Goal: Task Accomplishment & Management: Use online tool/utility

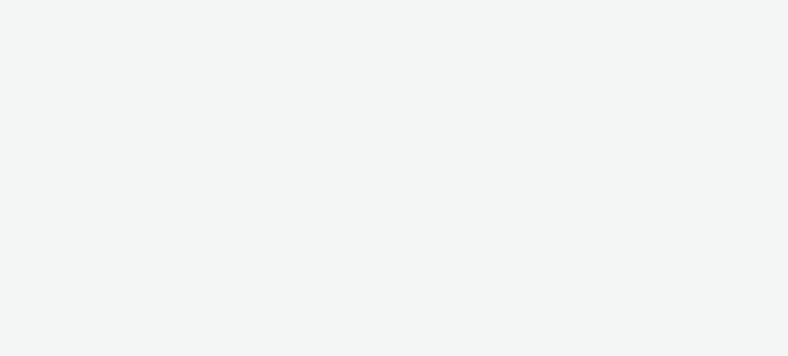
select select "c87e815b-22a1-47c7-876e-bd3135ce1a1d"
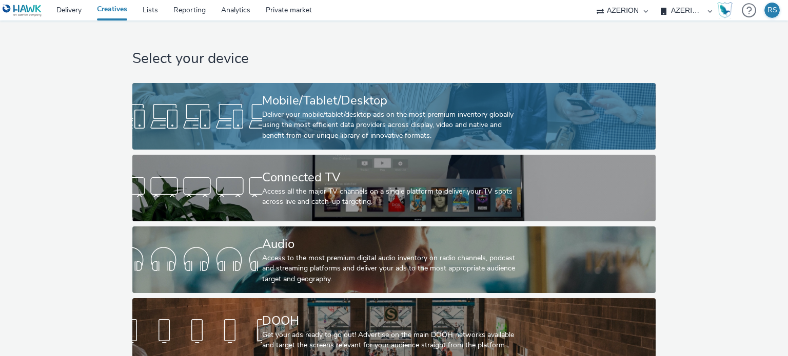
click at [322, 107] on div "Mobile/Tablet/Desktop" at bounding box center [391, 101] width 259 height 18
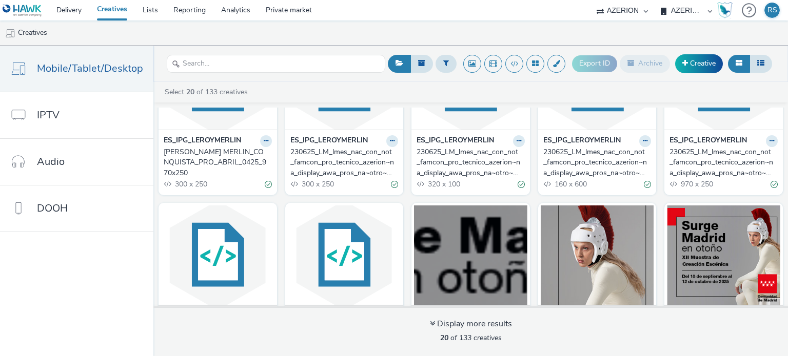
scroll to position [443, 0]
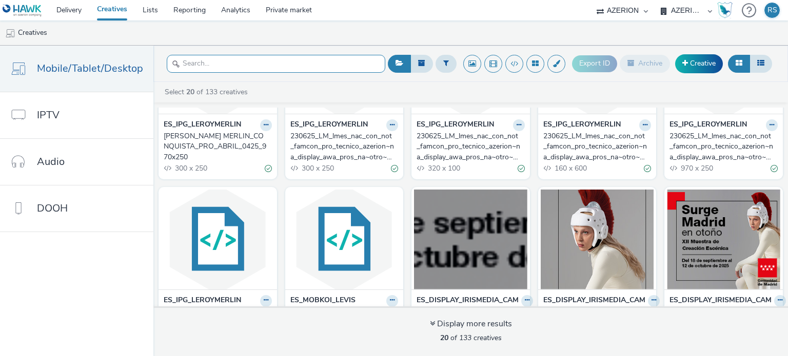
click at [312, 68] on input "text" at bounding box center [276, 64] width 218 height 18
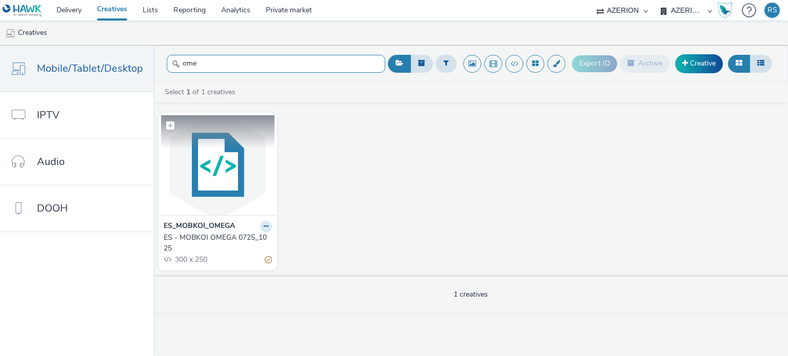
type input "ome"
click at [204, 187] on img at bounding box center [217, 165] width 113 height 100
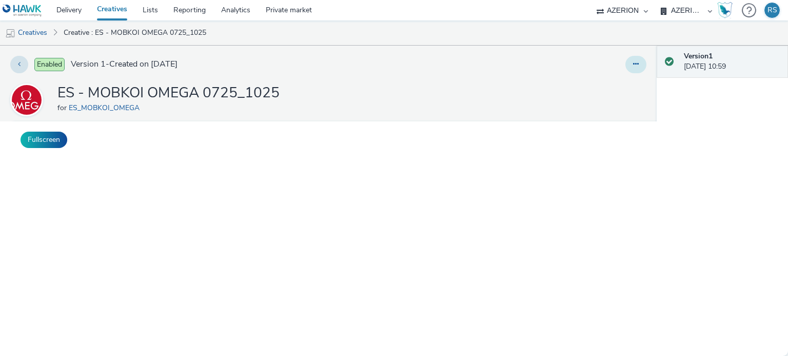
click at [626, 69] on button at bounding box center [635, 64] width 21 height 17
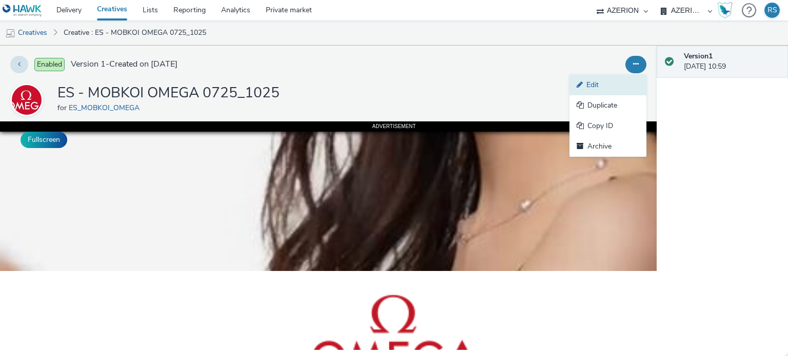
click at [595, 81] on link "Edit" at bounding box center [607, 85] width 77 height 21
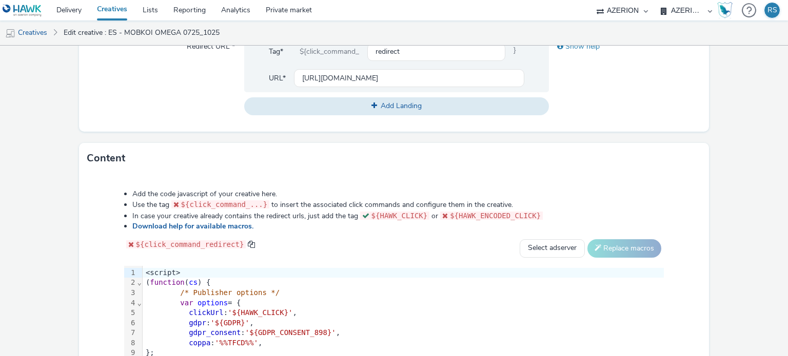
scroll to position [402, 0]
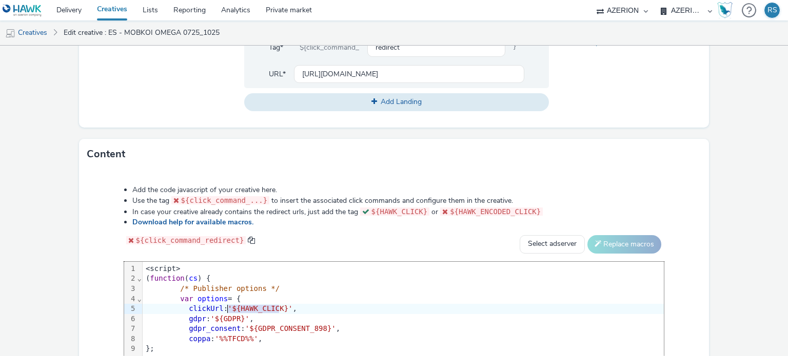
drag, startPoint x: 277, startPoint y: 308, endPoint x: 228, endPoint y: 306, distance: 48.8
click at [228, 306] on span "'${HAWK_CLICK}'" at bounding box center [260, 309] width 65 height 8
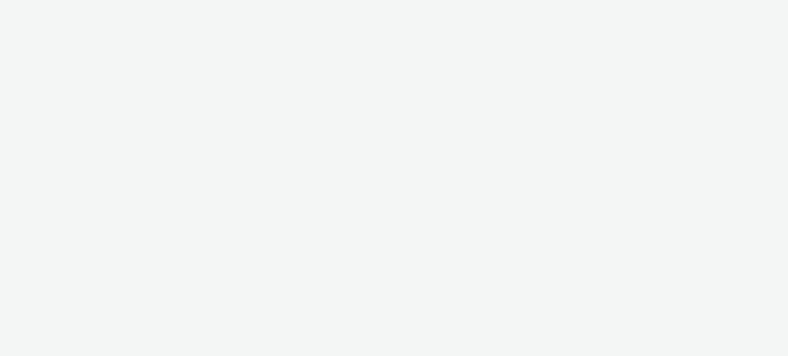
select select "c87e815b-22a1-47c7-876e-bd3135ce1a1d"
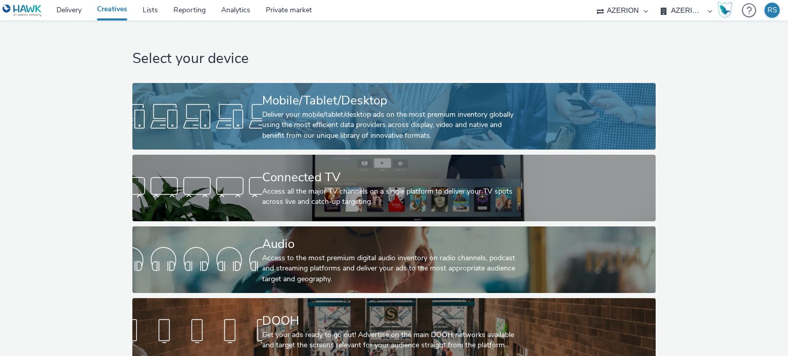
click at [338, 107] on div "Mobile/Tablet/Desktop" at bounding box center [391, 101] width 259 height 18
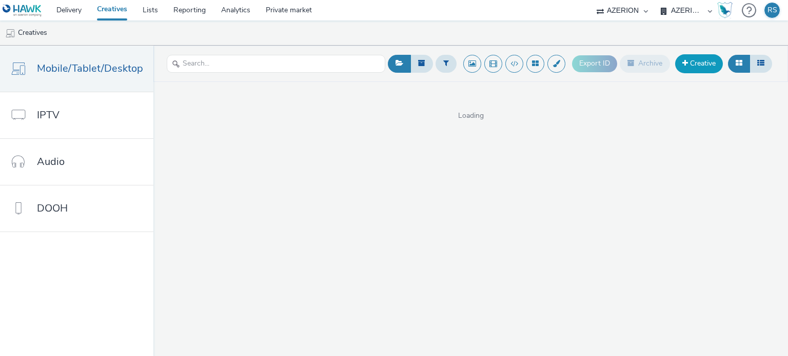
click at [693, 63] on link "Creative" at bounding box center [699, 63] width 48 height 18
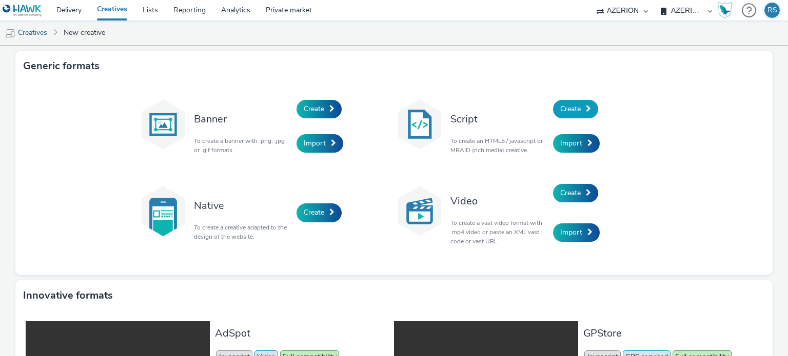
click at [586, 110] on span at bounding box center [588, 108] width 5 height 7
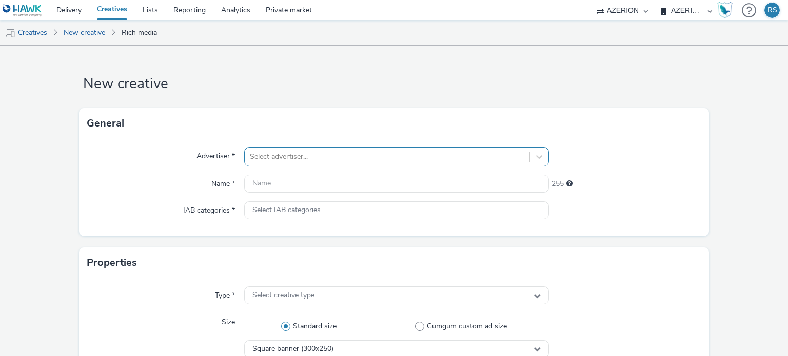
click at [371, 154] on div "Select advertiser..." at bounding box center [396, 156] width 304 height 19
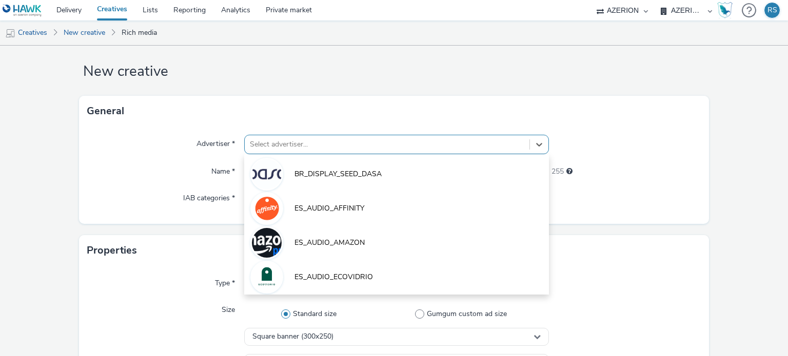
scroll to position [13, 0]
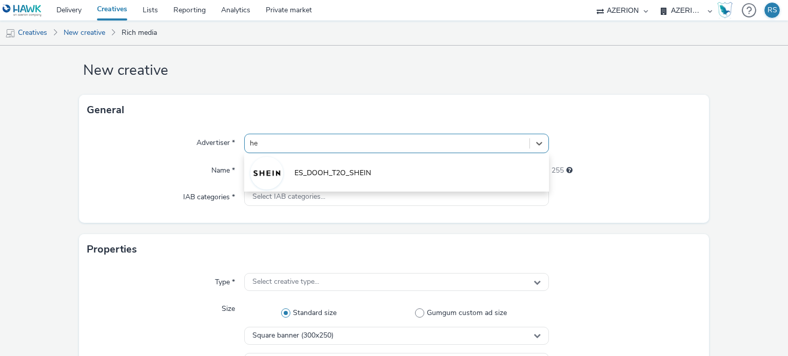
type input "h"
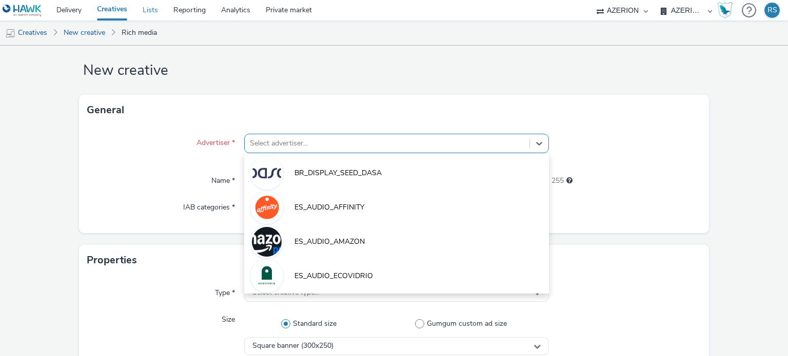
click at [150, 10] on link "Lists" at bounding box center [150, 10] width 31 height 21
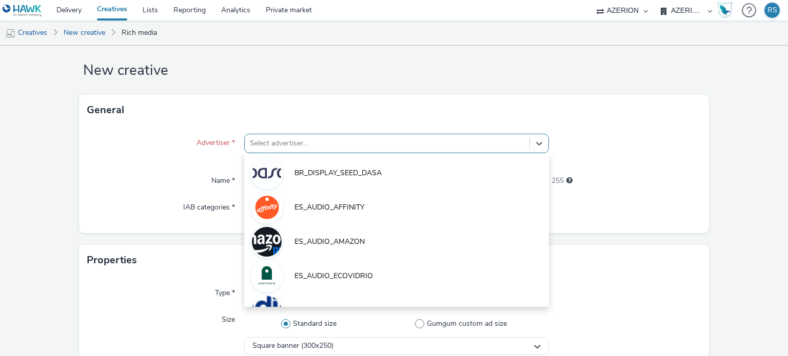
click at [264, 139] on div at bounding box center [387, 143] width 274 height 12
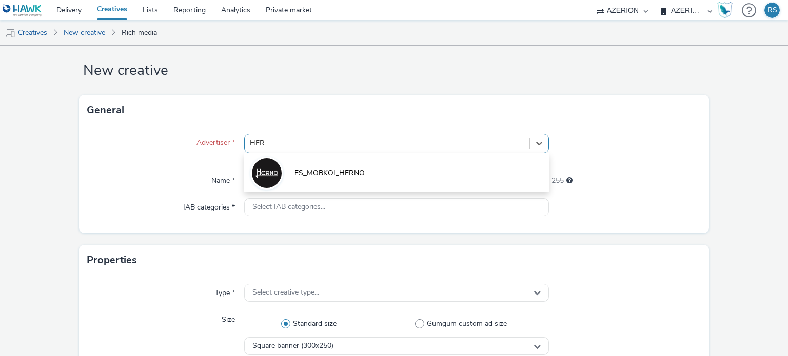
type input "HE"
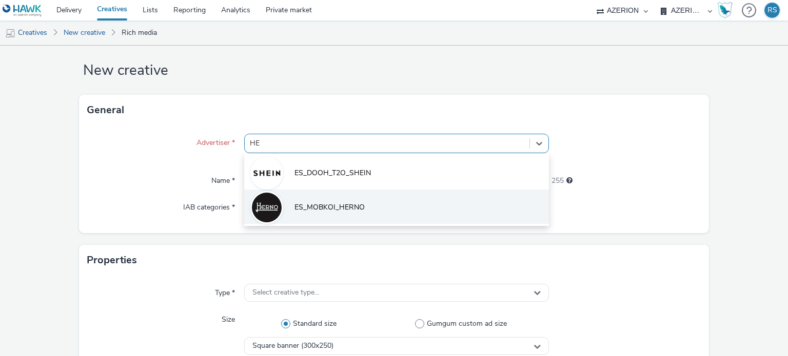
click at [305, 222] on li "ES_MOBKOI_HERNO" at bounding box center [396, 207] width 304 height 34
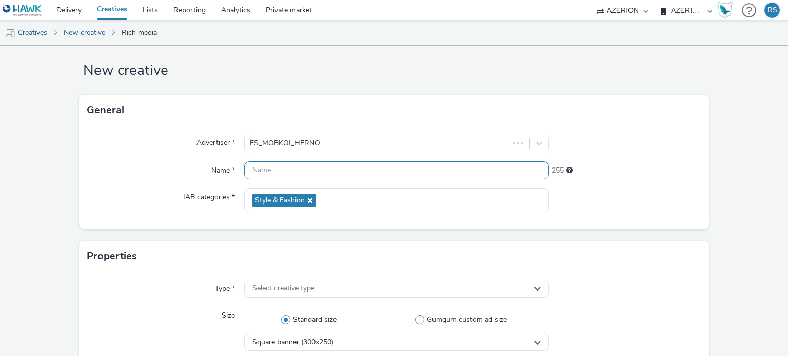
click at [334, 177] on input "text" at bounding box center [396, 171] width 304 height 18
type input "e"
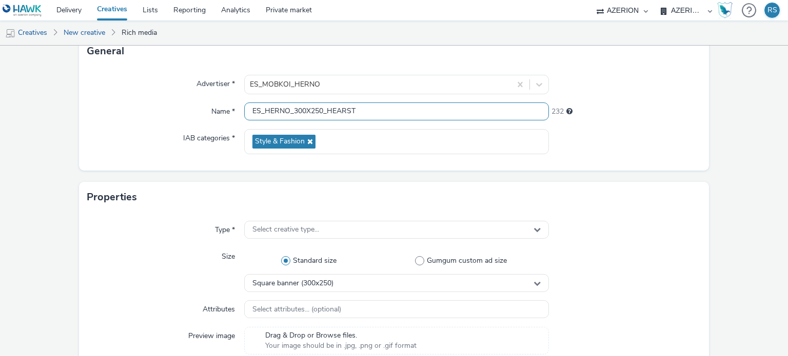
scroll to position [85, 0]
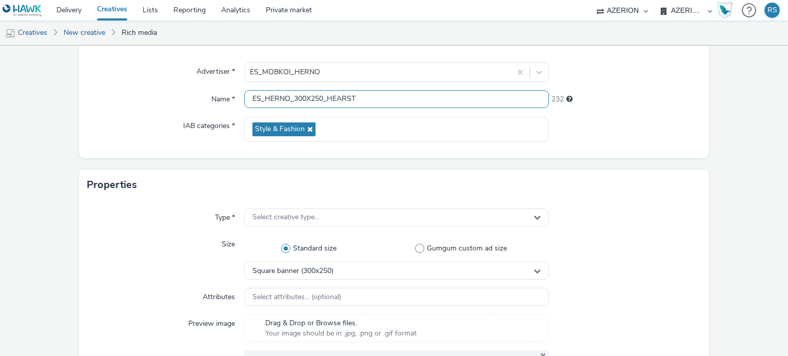
type input "ES_HERNO_300X250_HEARST"
click at [302, 215] on span "Select creative type..." at bounding box center [285, 217] width 67 height 9
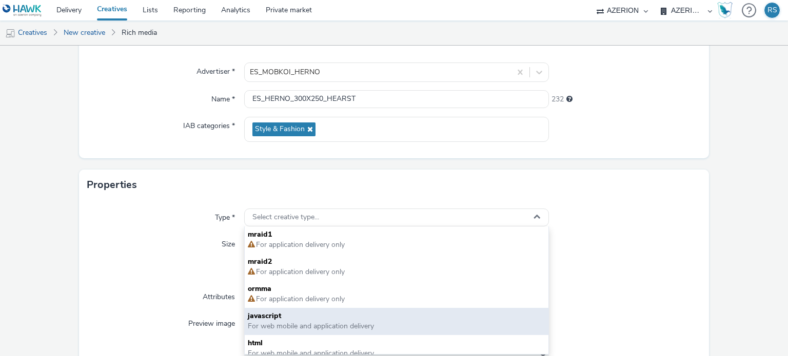
click at [299, 317] on span "javascript" at bounding box center [396, 316] width 297 height 10
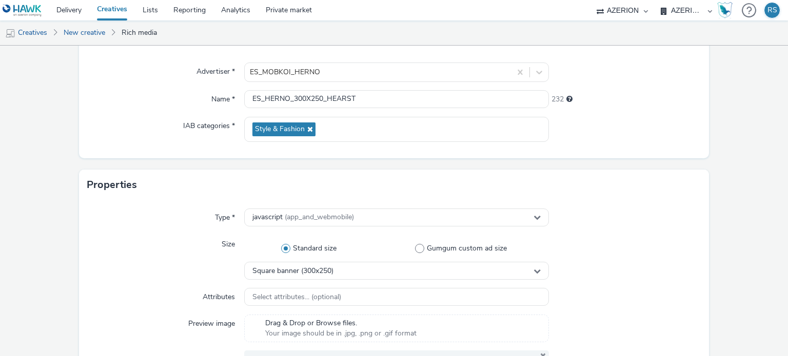
click at [593, 209] on div at bounding box center [625, 218] width 152 height 18
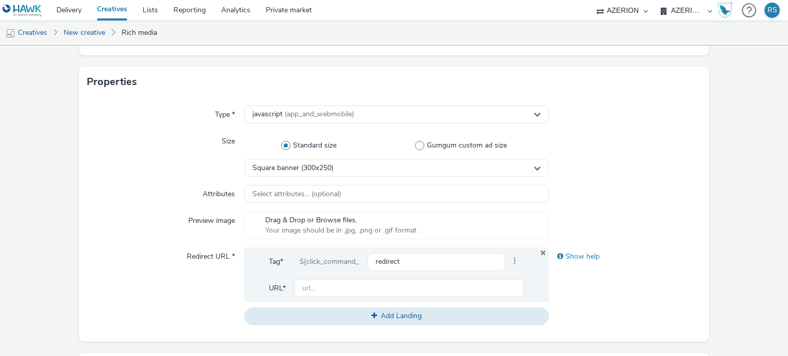
scroll to position [188, 0]
click at [317, 284] on input "text" at bounding box center [409, 288] width 230 height 18
paste input "[URL][DOMAIN_NAME]"
type input "[URL][DOMAIN_NAME]"
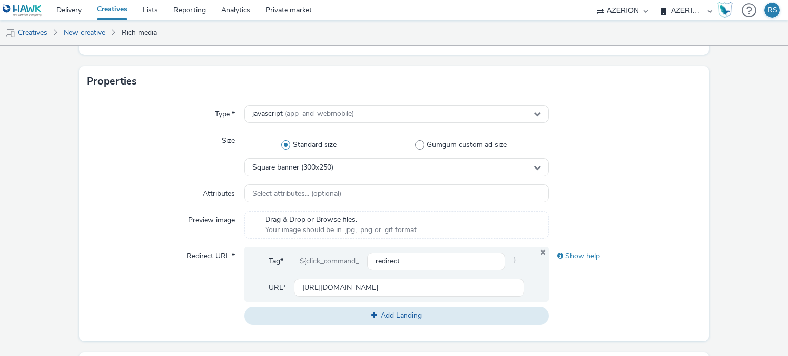
click at [586, 296] on div "Show help" at bounding box center [625, 285] width 152 height 77
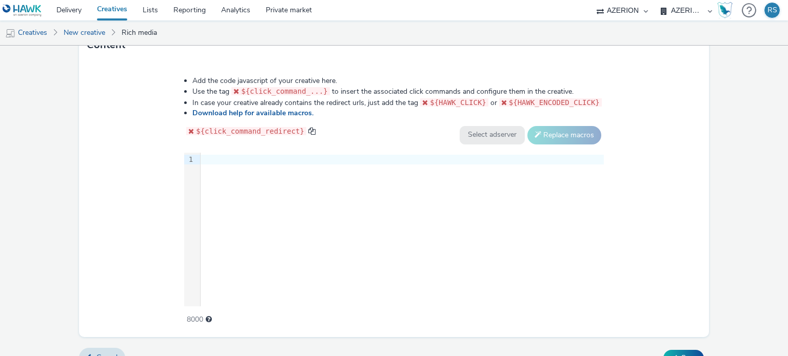
scroll to position [519, 0]
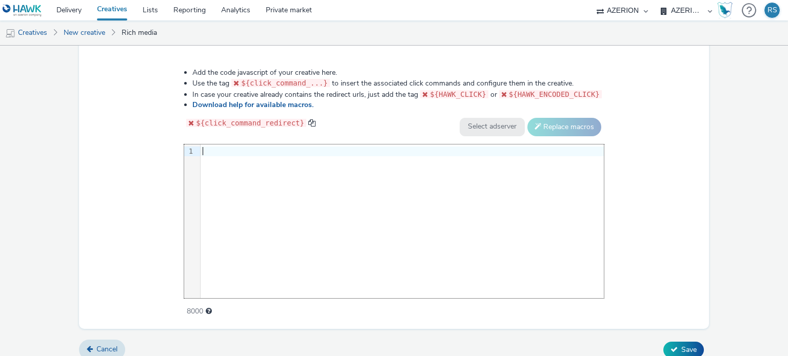
click at [285, 181] on div "9 1 ›" at bounding box center [393, 222] width 419 height 154
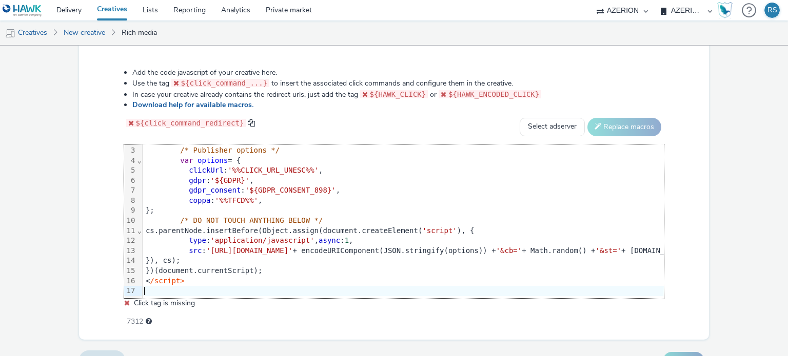
scroll to position [0, 0]
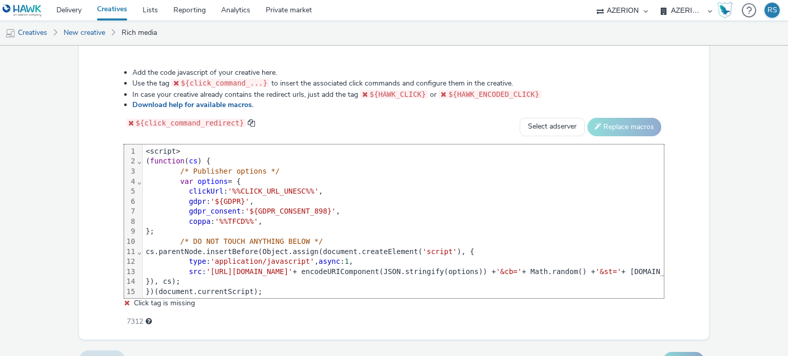
click at [300, 189] on span "'%%CLICK_URL_UNESC%%'" at bounding box center [273, 191] width 91 height 8
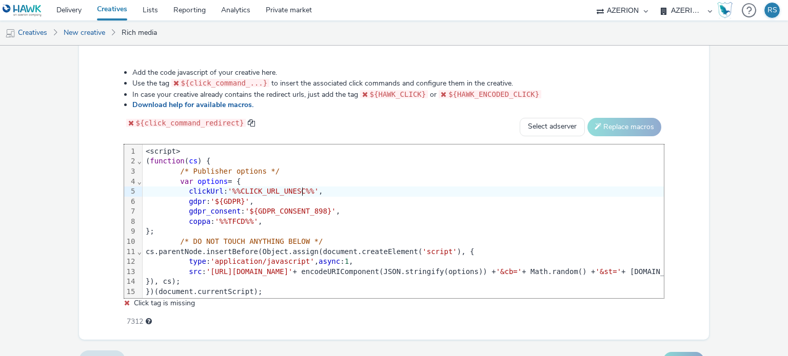
click at [228, 190] on span "'%%CLICK_URL_UNESC%%'" at bounding box center [273, 191] width 91 height 8
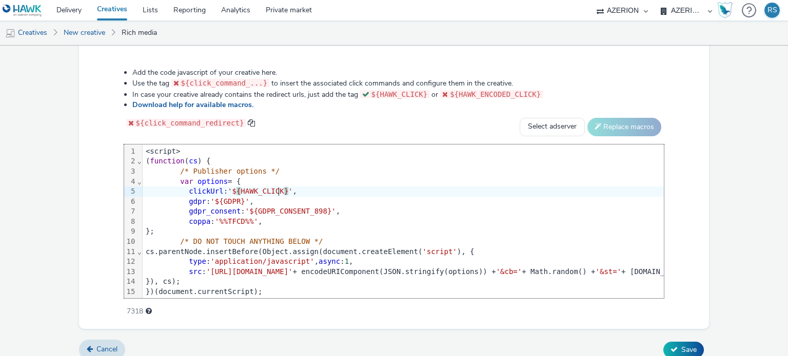
click at [680, 171] on div "Add the code javascript of your creative here. Use the tag ${click_command_...}…" at bounding box center [394, 187] width 614 height 252
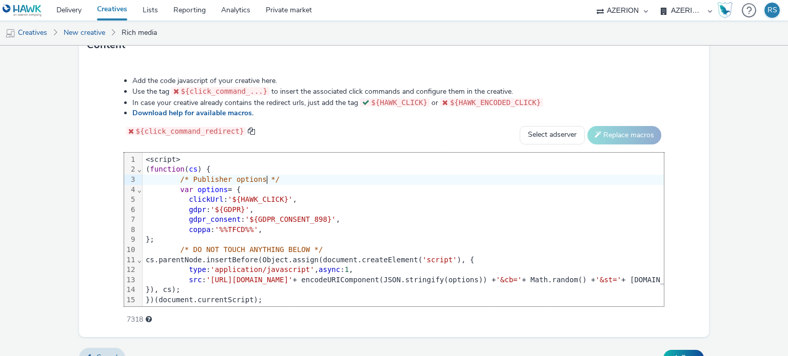
scroll to position [529, 0]
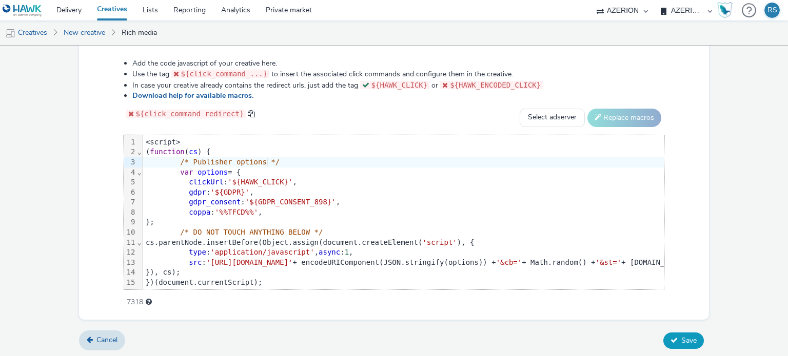
click at [683, 336] on span "Save" at bounding box center [688, 341] width 15 height 10
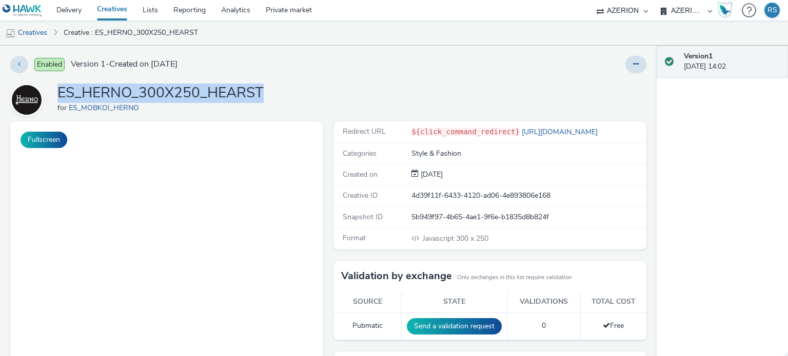
drag, startPoint x: 268, startPoint y: 91, endPoint x: 59, endPoint y: 90, distance: 208.7
click at [59, 90] on div "ES_HERNO_300X250_HEARST for ES_MOBKOI_HERNO" at bounding box center [328, 100] width 636 height 33
copy h1 "ES_HERNO_300X250_HEARST"
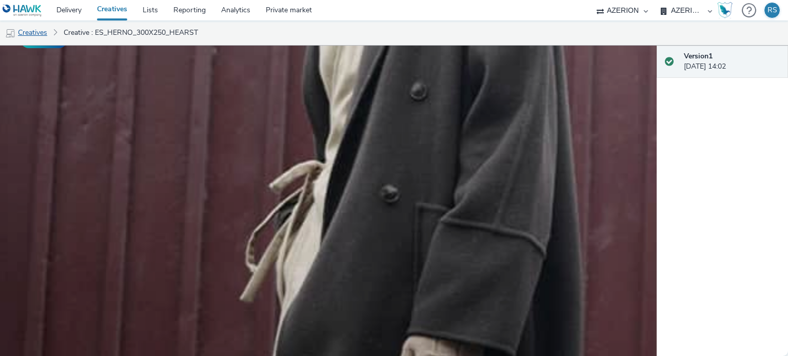
click at [39, 30] on link "Creatives" at bounding box center [26, 33] width 52 height 25
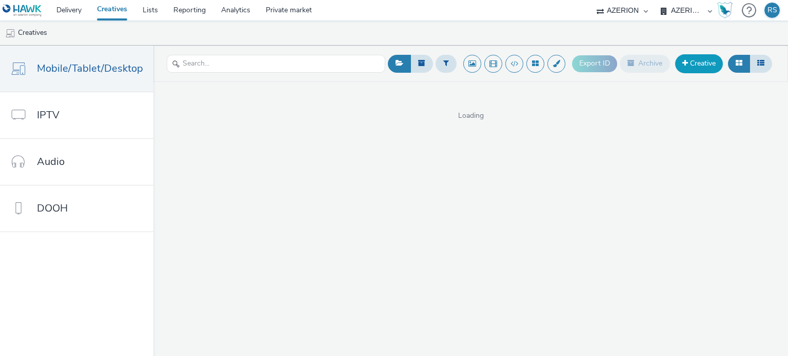
click at [695, 66] on link "Creative" at bounding box center [699, 63] width 48 height 18
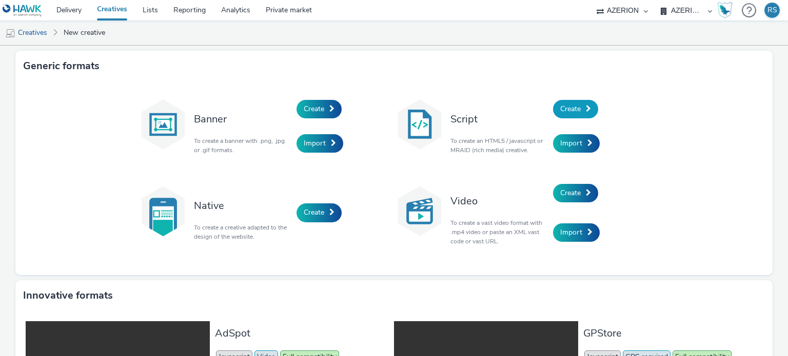
click at [564, 106] on span "Create" at bounding box center [570, 109] width 21 height 10
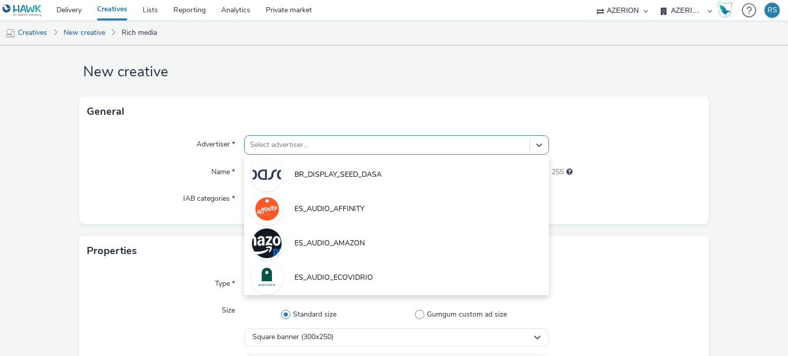
click at [374, 149] on div "Select advertiser..." at bounding box center [387, 145] width 284 height 16
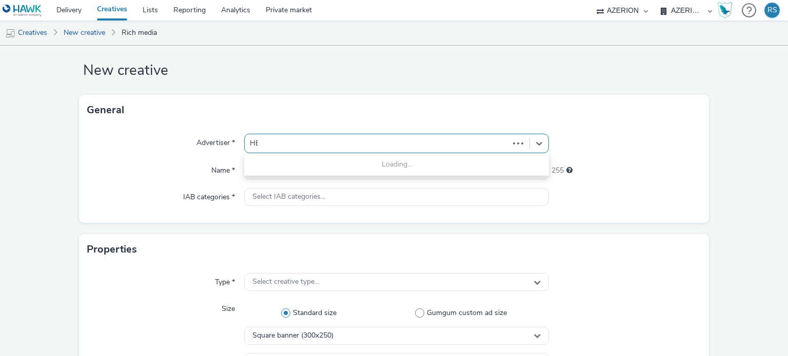
type input "HER"
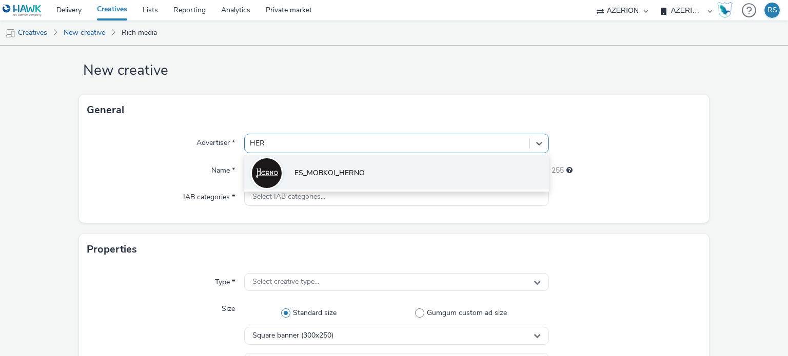
click at [355, 176] on span "ES_MOBKOI_HERNO" at bounding box center [329, 173] width 70 height 10
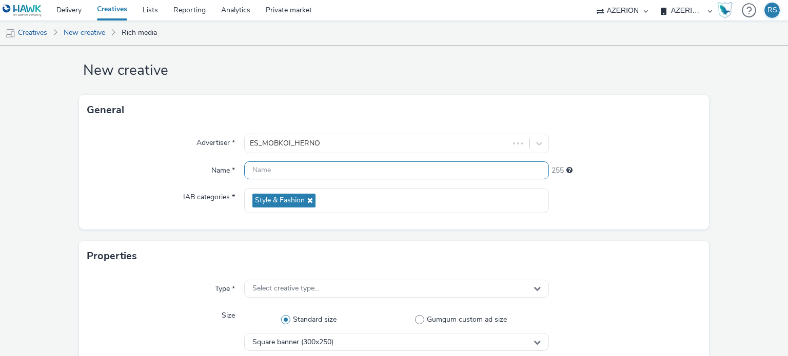
click at [349, 168] on input "text" at bounding box center [396, 171] width 304 height 18
paste input "ES_HERNO_300X250_HEARST"
type input "ES_HERNO_300X250_RESTO"
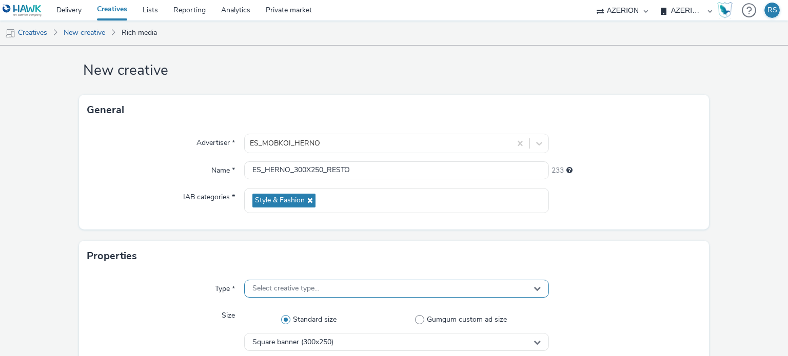
click at [336, 280] on div "Select creative type..." at bounding box center [396, 289] width 304 height 18
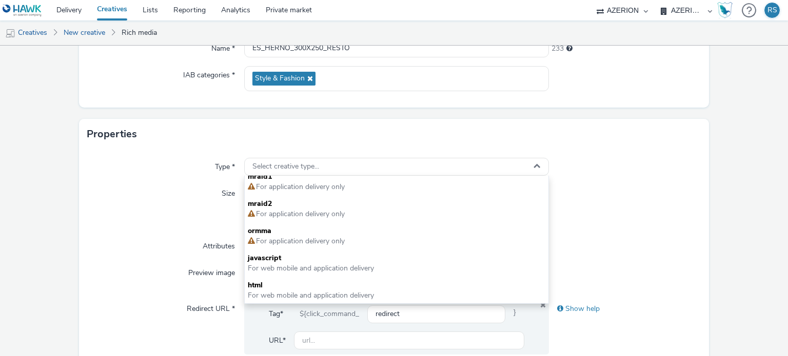
scroll to position [139, 0]
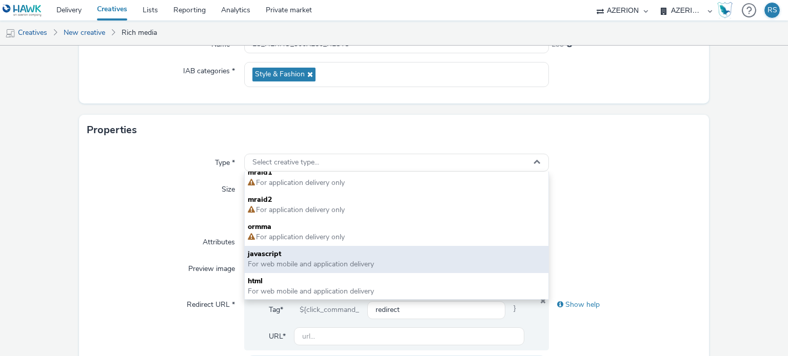
click at [333, 266] on span "For web mobile and application delivery" at bounding box center [311, 264] width 126 height 10
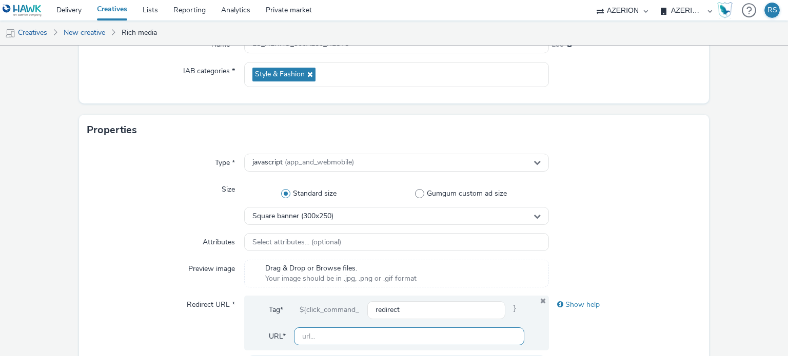
click at [324, 333] on input "text" at bounding box center [409, 337] width 230 height 18
paste input "[URL][DOMAIN_NAME]"
type input "[URL][DOMAIN_NAME]"
click at [587, 261] on div at bounding box center [625, 274] width 152 height 28
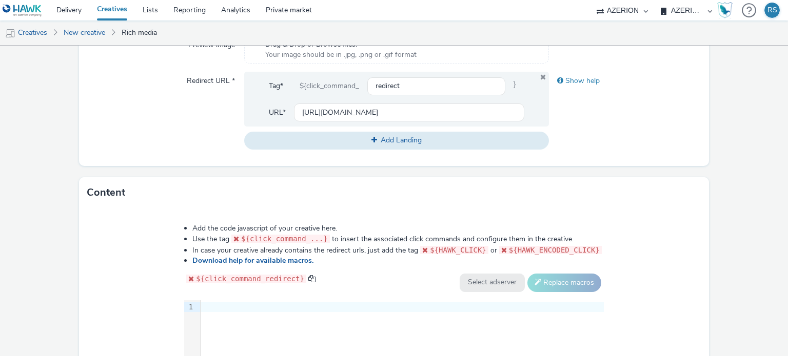
scroll to position [369, 0]
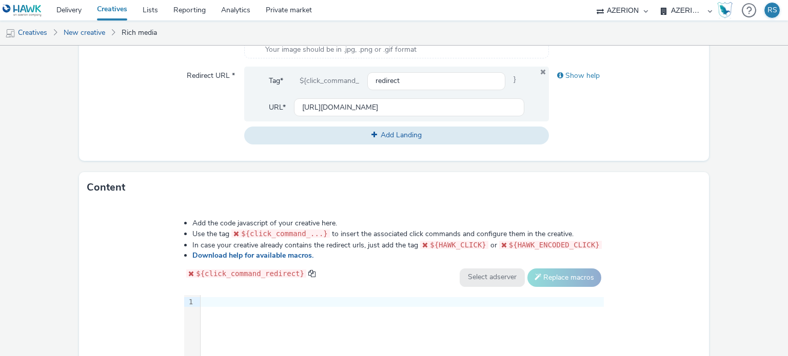
click at [328, 299] on div at bounding box center [402, 302] width 403 height 10
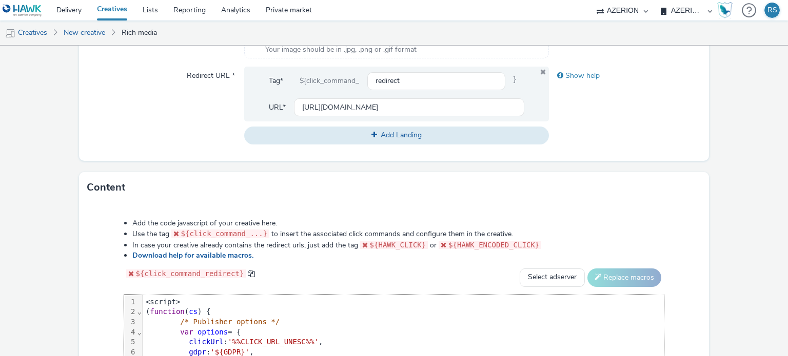
scroll to position [452, 0]
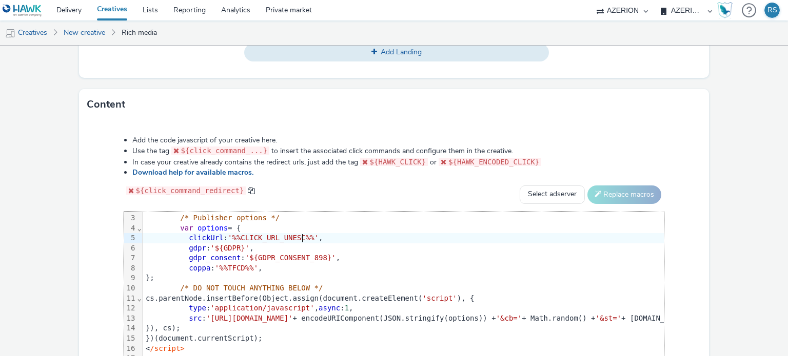
click at [304, 234] on span "'%%CLICK_URL_UNESC%%'" at bounding box center [273, 238] width 91 height 8
click at [228, 234] on span "'%%CLICK_URL_UNESC%%'" at bounding box center [273, 238] width 91 height 8
click at [755, 178] on form "New creative General Advertiser * ES_MOBKOI_HERNO Name * ES_HERNO_300X250_RESTO…" at bounding box center [394, 14] width 788 height 841
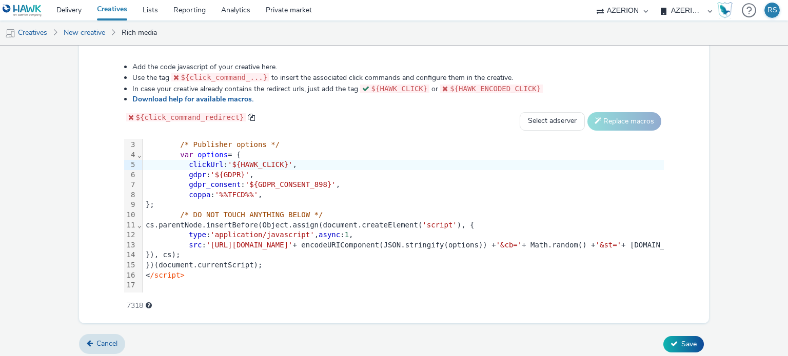
scroll to position [529, 0]
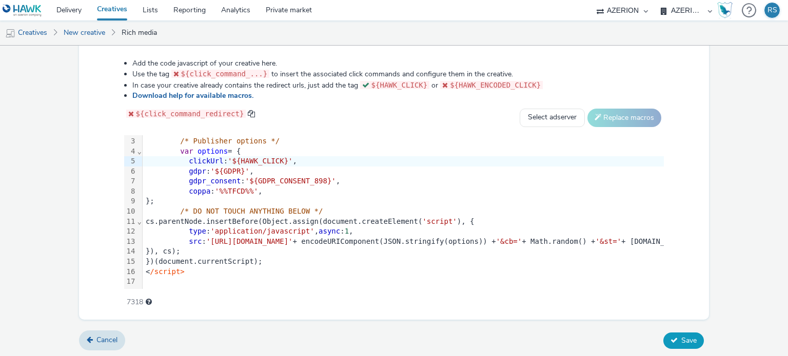
click at [673, 342] on button "Save" at bounding box center [683, 341] width 41 height 16
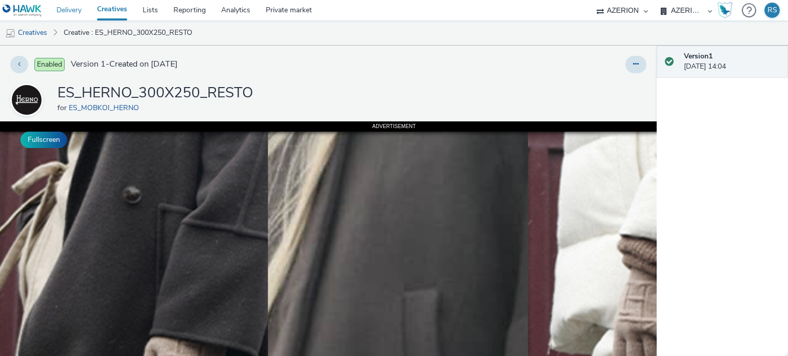
click at [70, 10] on link "Delivery" at bounding box center [69, 10] width 41 height 21
